Goal: Navigation & Orientation: Understand site structure

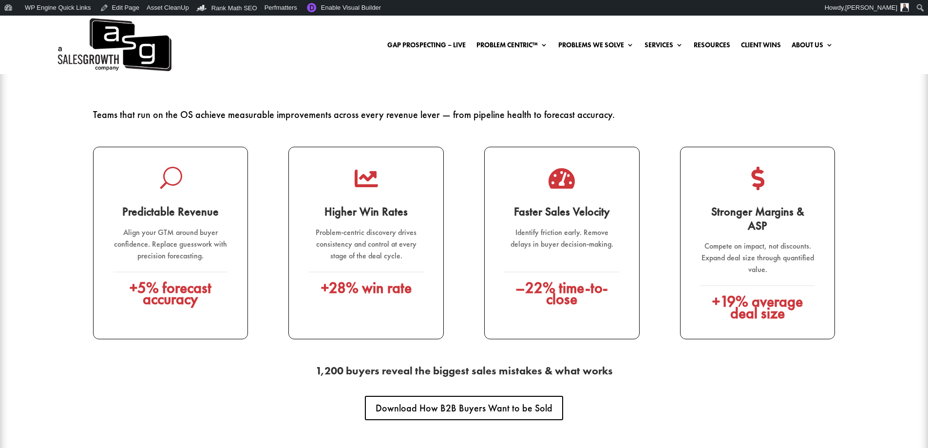
scroll to position [1315, 0]
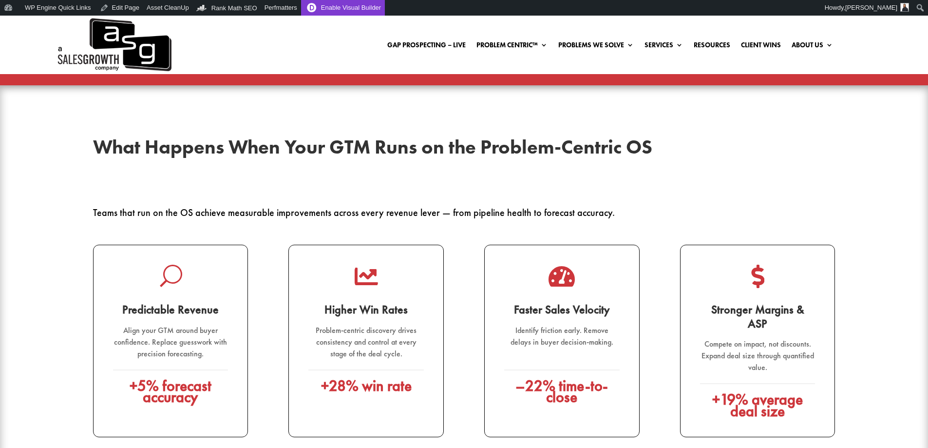
click at [344, 8] on link "Enable Visual Builder" at bounding box center [343, 8] width 84 height 16
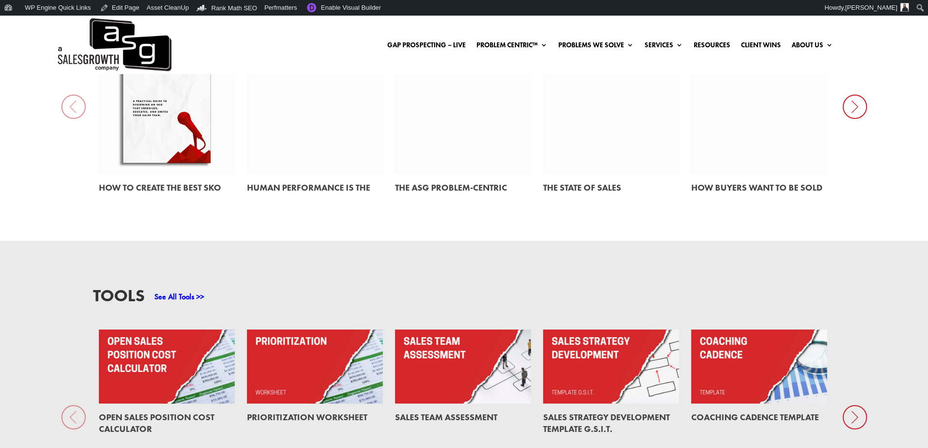
scroll to position [682, 0]
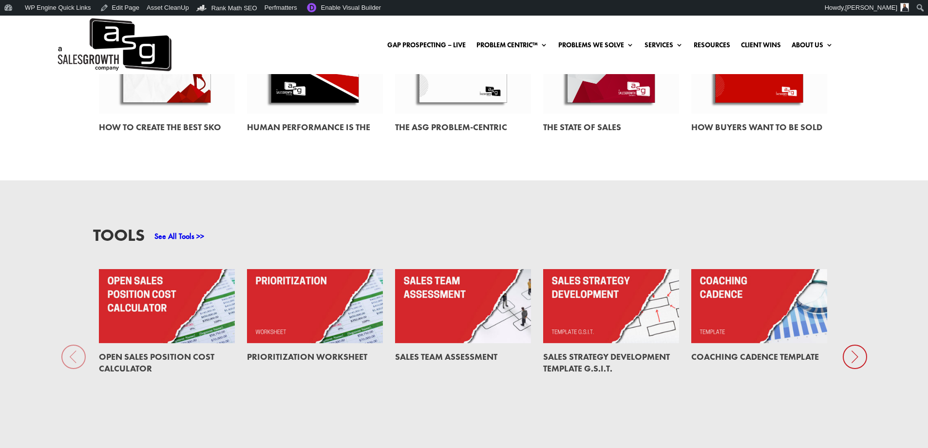
click at [191, 227] on div "See All Tools >>" at bounding box center [174, 235] width 59 height 16
click at [187, 232] on link "See All Tools >>" at bounding box center [179, 236] width 50 height 10
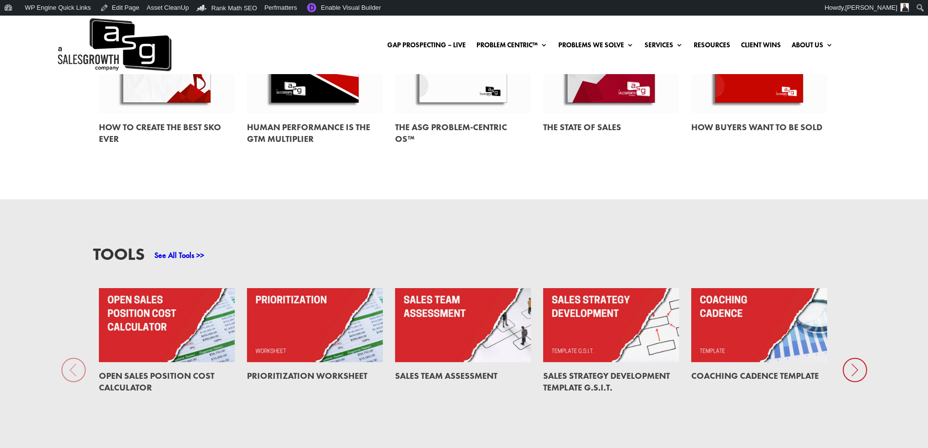
scroll to position [0, 0]
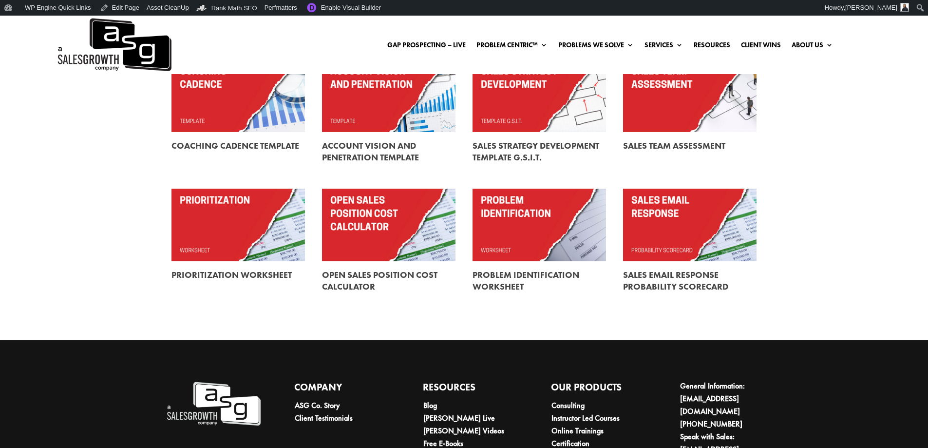
click at [514, 220] on link at bounding box center [539, 225] width 133 height 73
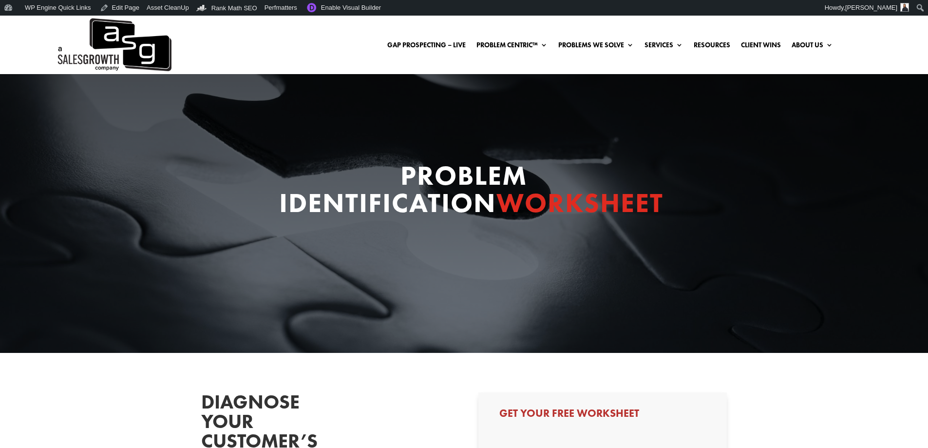
select select "Other"
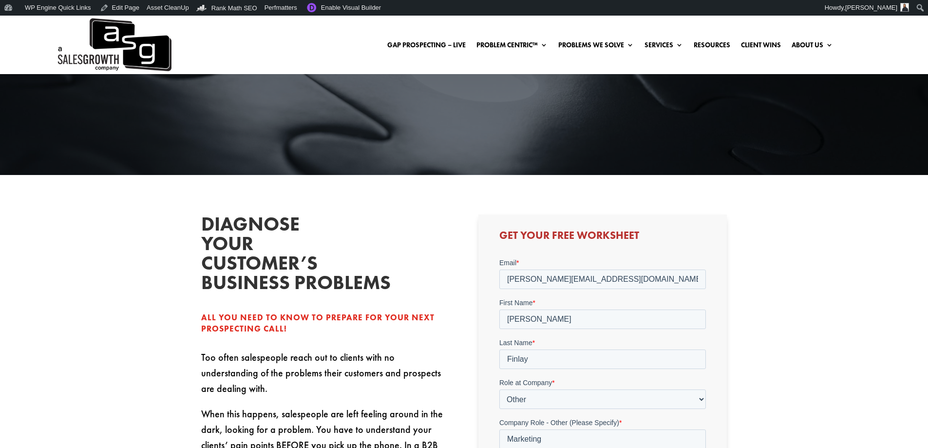
scroll to position [195, 0]
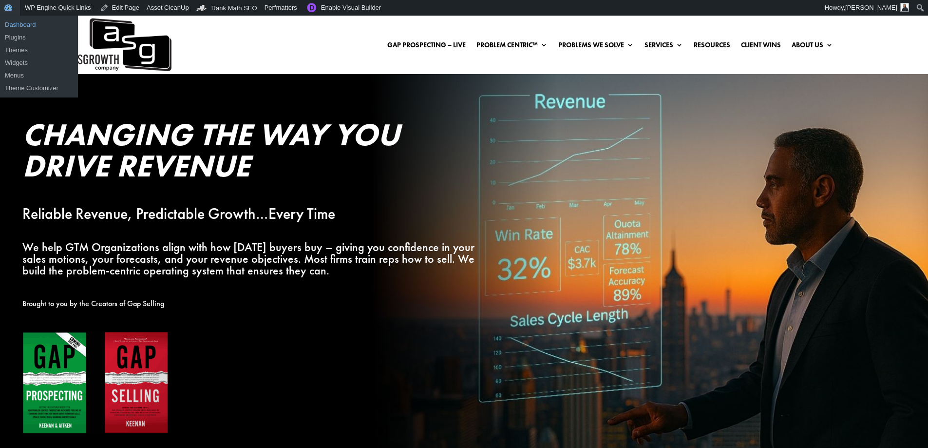
click at [8, 20] on link "Dashboard" at bounding box center [39, 25] width 78 height 13
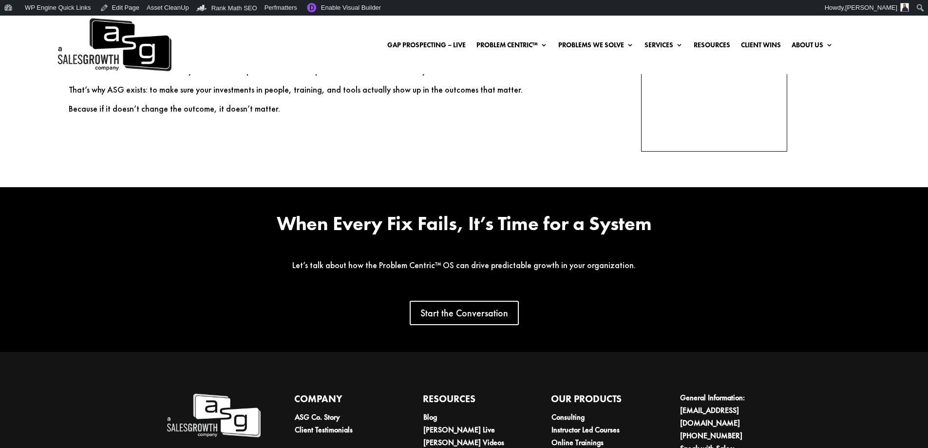
scroll to position [2192, 0]
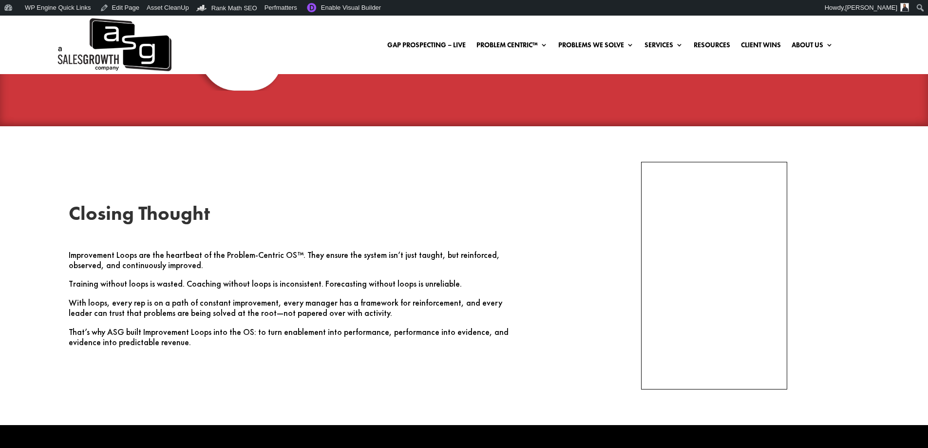
scroll to position [3449, 0]
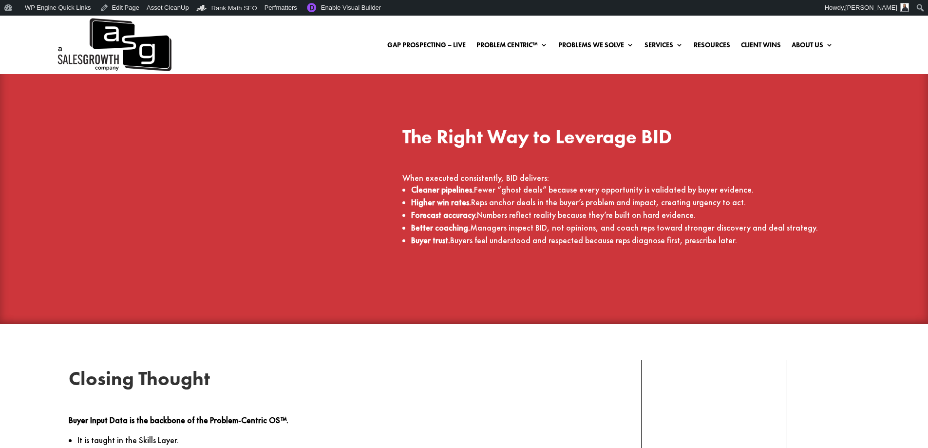
scroll to position [3166, 0]
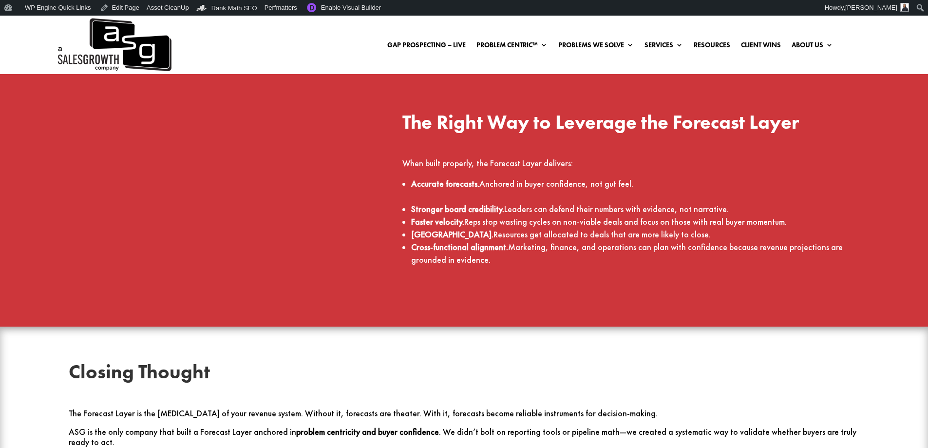
scroll to position [2972, 0]
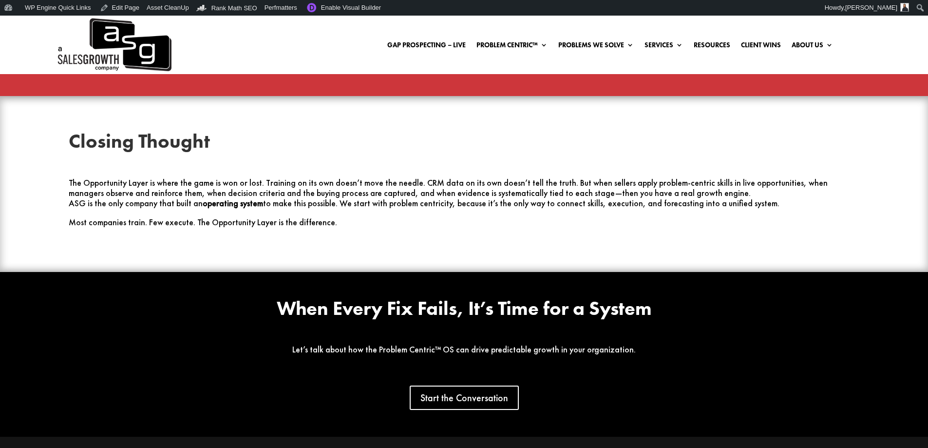
scroll to position [2777, 0]
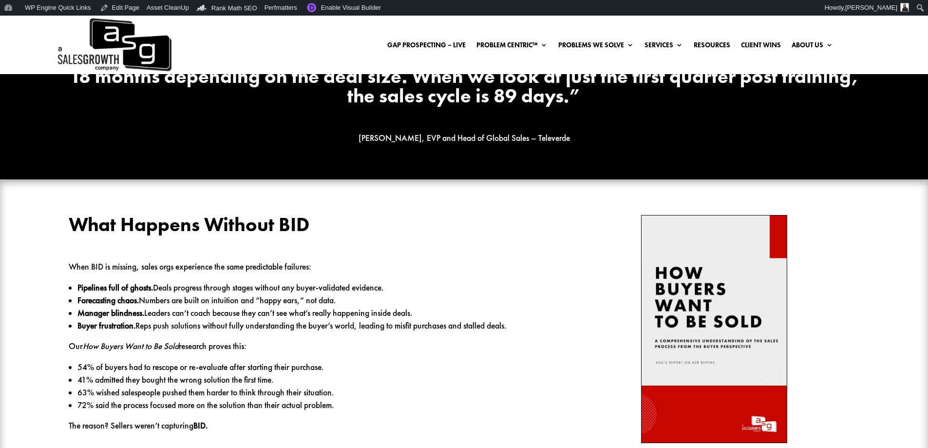
scroll to position [2046, 0]
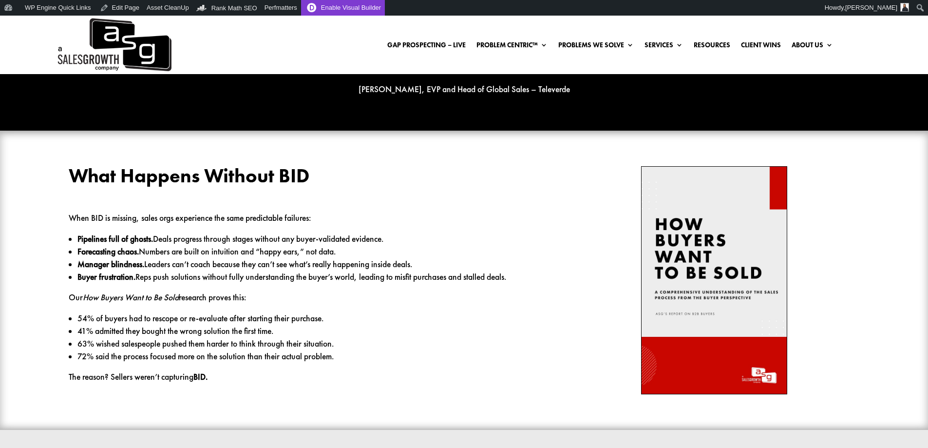
click at [335, 9] on link "Enable Visual Builder" at bounding box center [343, 8] width 84 height 16
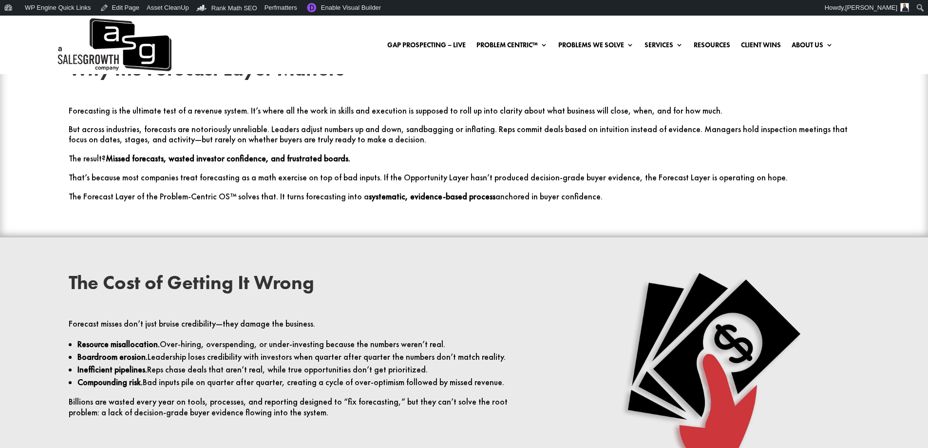
scroll to position [487, 0]
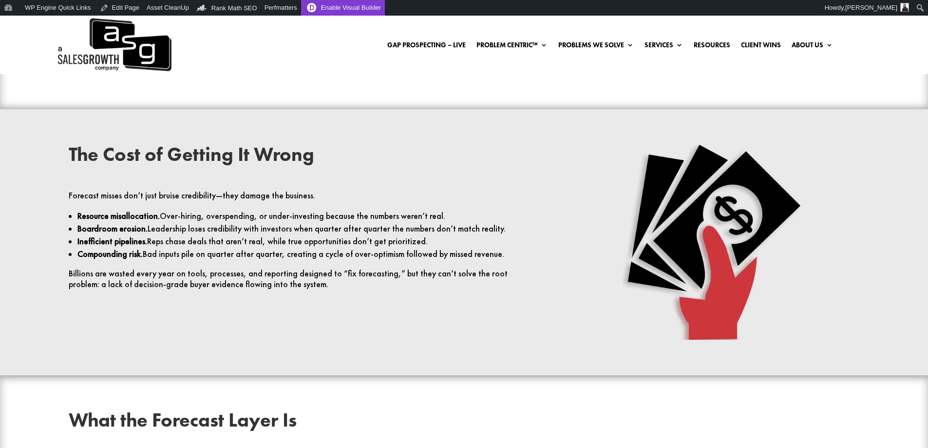
click at [320, 7] on link "Enable Visual Builder" at bounding box center [343, 8] width 84 height 16
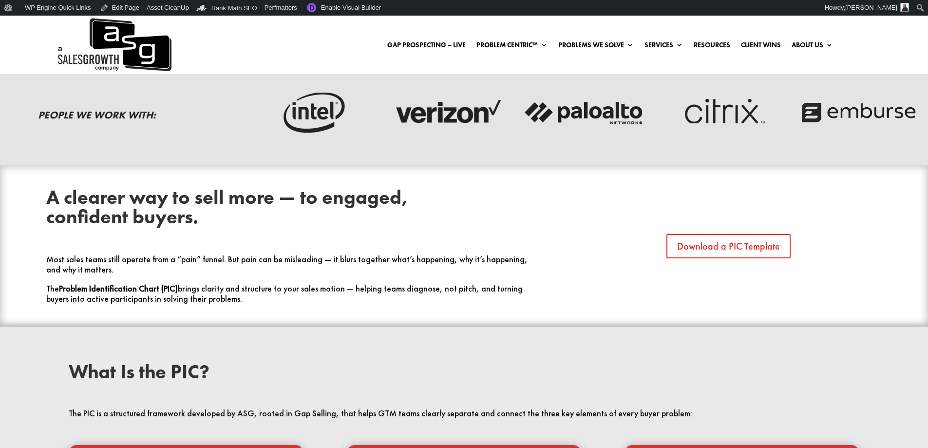
scroll to position [195, 0]
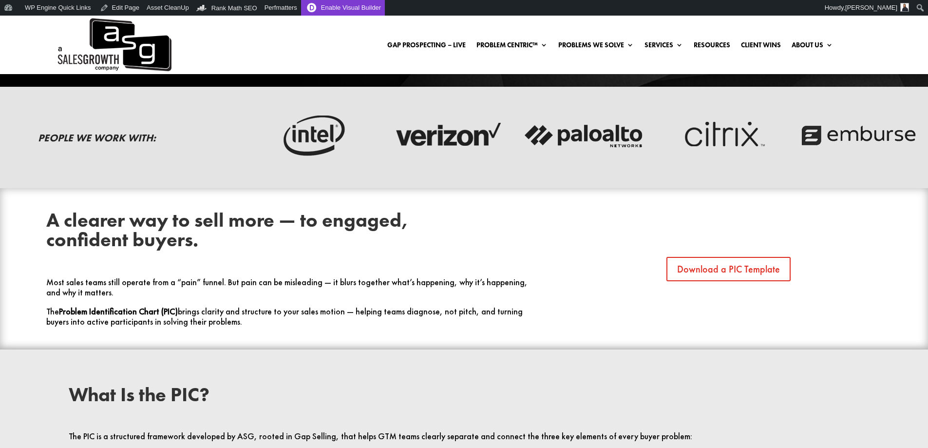
click at [340, 6] on link "Enable Visual Builder" at bounding box center [343, 8] width 84 height 16
